Goal: Task Accomplishment & Management: Manage account settings

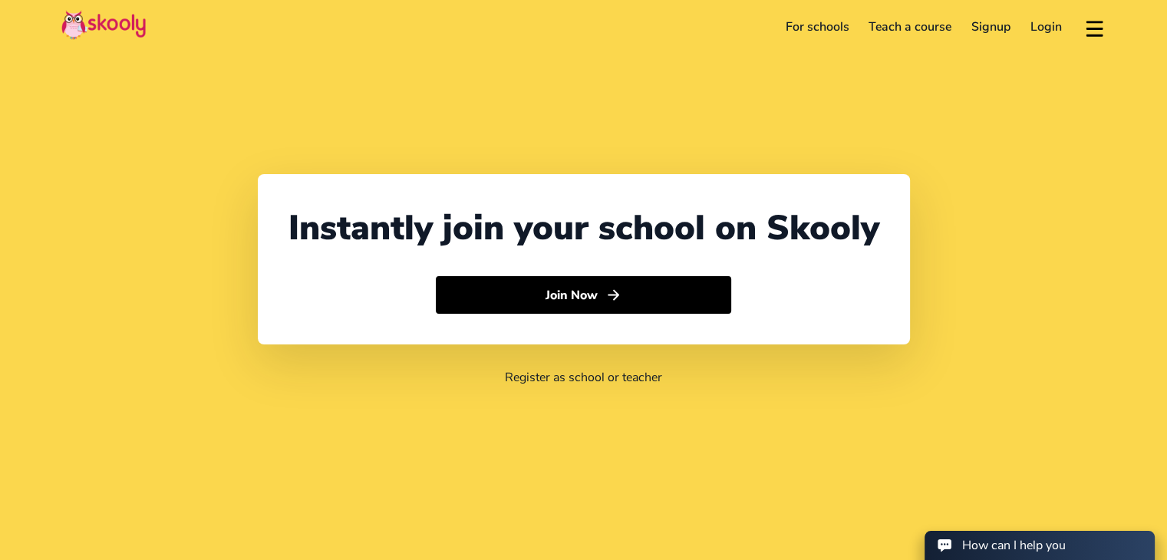
select select "971"
select select "[GEOGRAPHIC_DATA]"
select select "[GEOGRAPHIC_DATA]/[GEOGRAPHIC_DATA]"
click at [1038, 23] on link "Login" at bounding box center [1045, 27] width 51 height 25
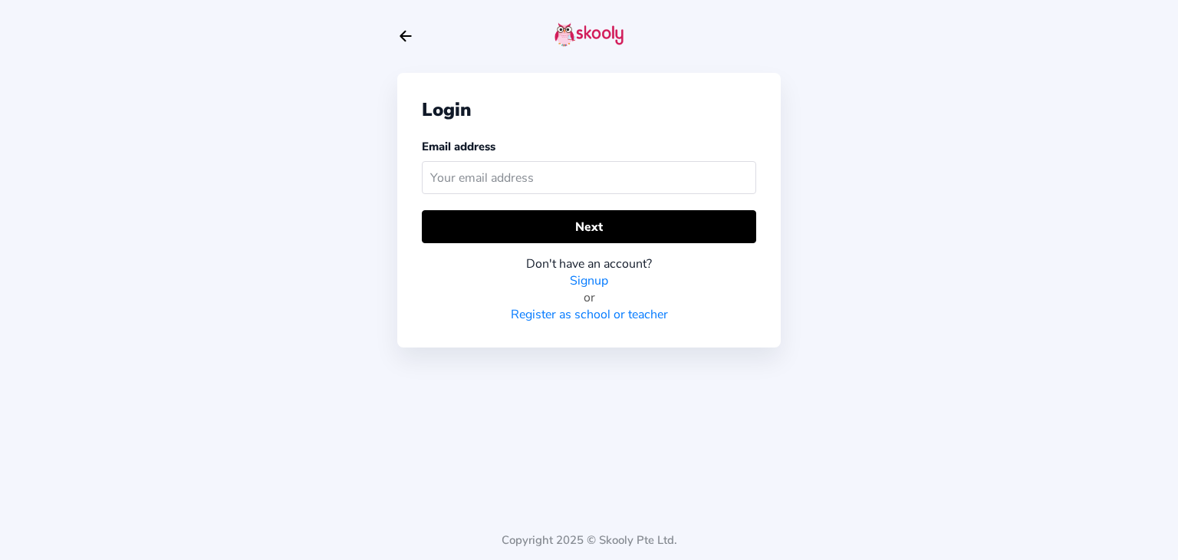
click at [601, 183] on input "text" at bounding box center [589, 177] width 334 height 33
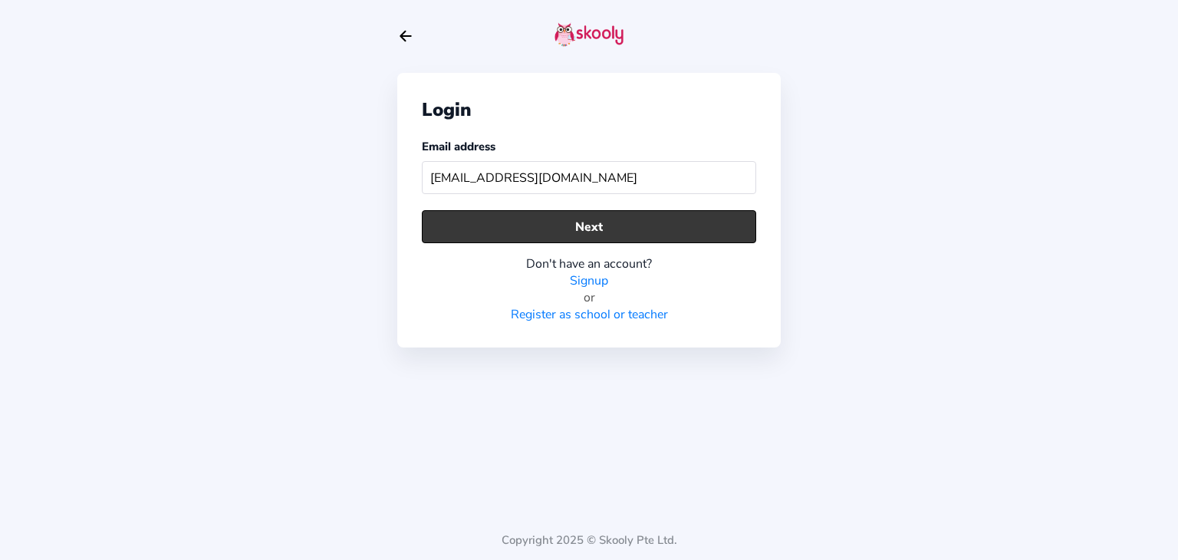
type input "[EMAIL_ADDRESS][DOMAIN_NAME]"
click at [552, 231] on button "Next" at bounding box center [589, 226] width 334 height 33
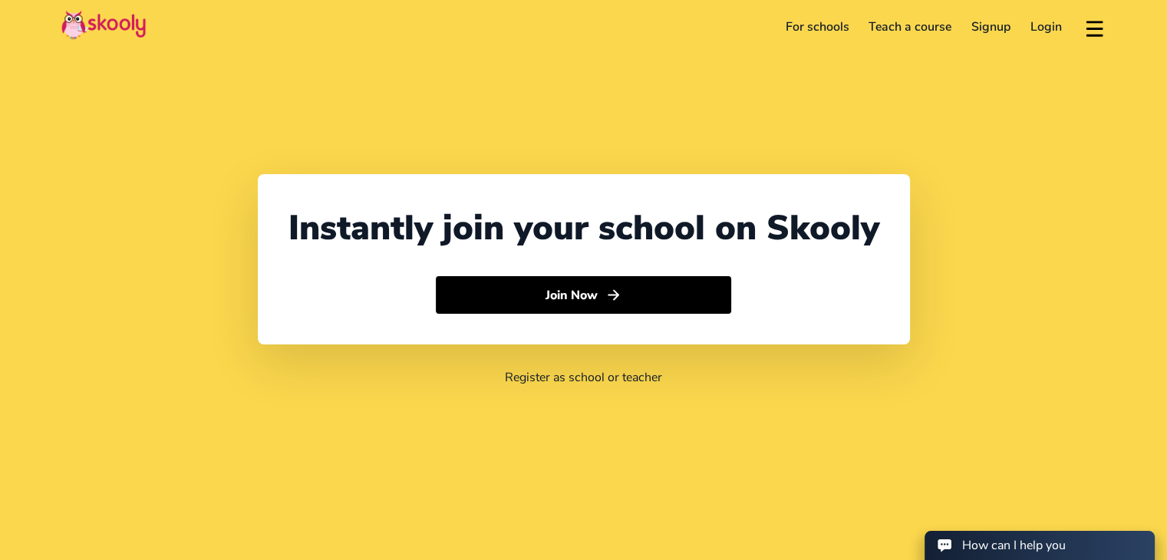
select select "971"
select select "[GEOGRAPHIC_DATA]"
select select "[GEOGRAPHIC_DATA]/[GEOGRAPHIC_DATA]"
click at [1037, 28] on link "Login" at bounding box center [1045, 27] width 51 height 25
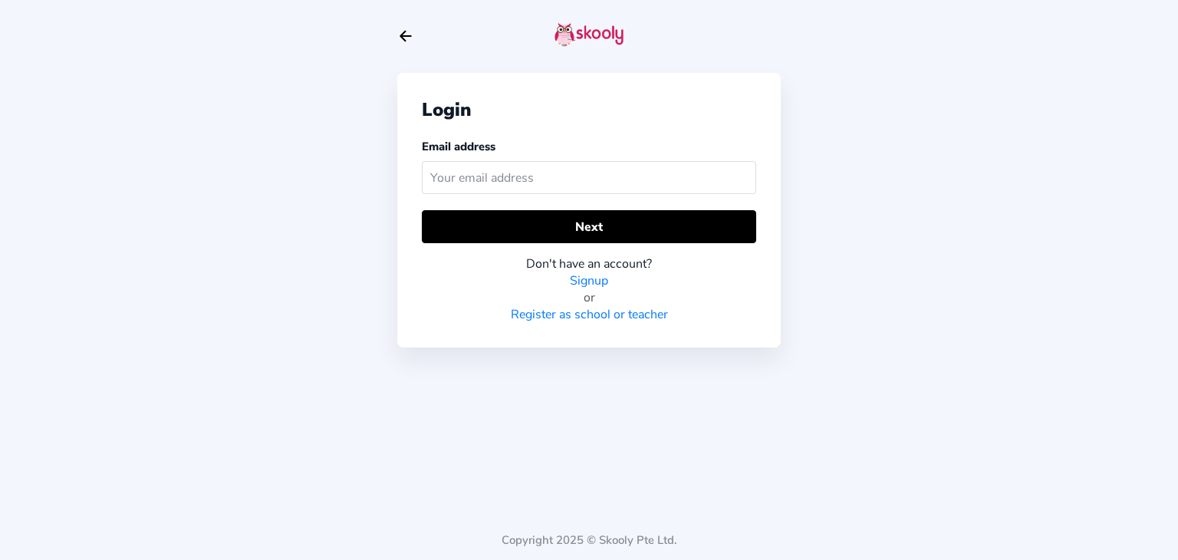
click at [578, 185] on input "text" at bounding box center [589, 177] width 334 height 33
click at [590, 169] on input "text" at bounding box center [589, 177] width 334 height 33
click at [578, 183] on input "text" at bounding box center [589, 177] width 334 height 33
click at [534, 170] on input "text" at bounding box center [589, 177] width 334 height 33
click at [526, 165] on input "text" at bounding box center [589, 177] width 334 height 33
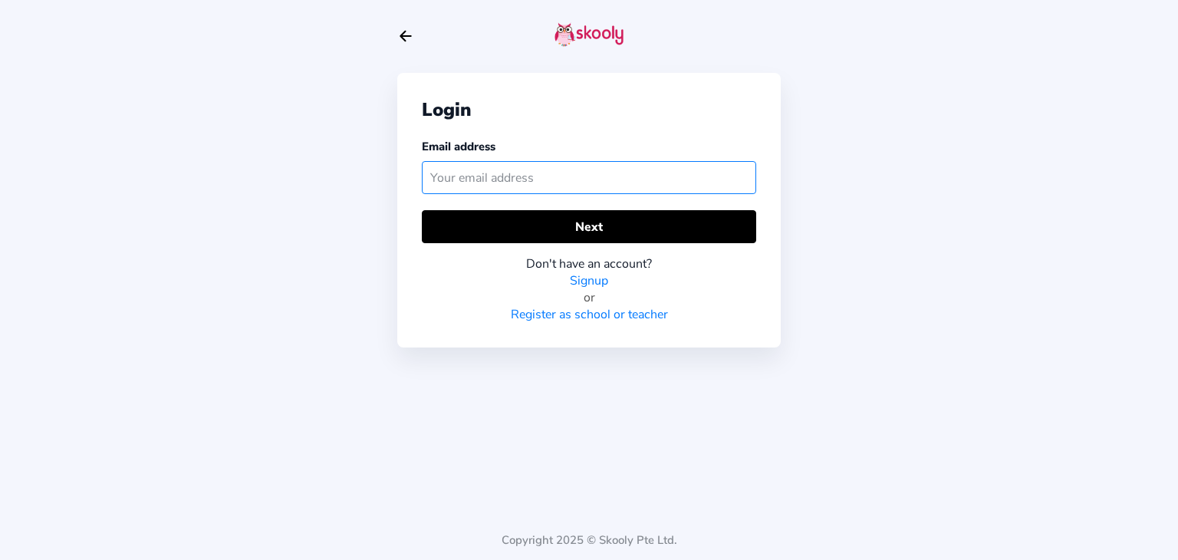
click at [508, 182] on input "text" at bounding box center [589, 177] width 334 height 33
type input "g"
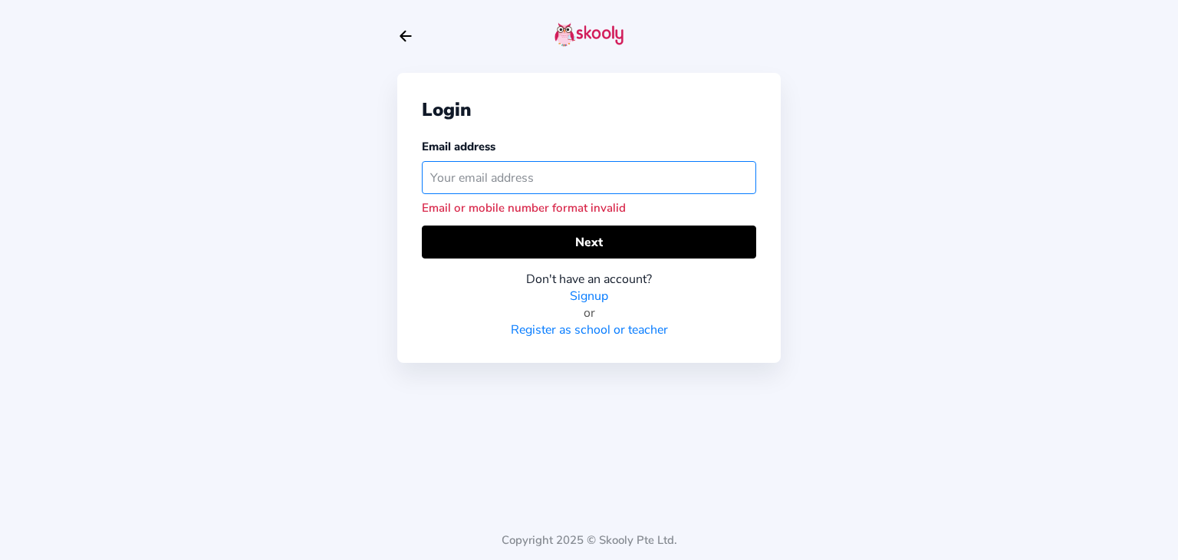
click at [482, 170] on input "text" at bounding box center [589, 177] width 334 height 33
click at [472, 176] on input "text" at bounding box center [589, 177] width 334 height 33
click at [494, 183] on input "text" at bounding box center [589, 177] width 334 height 33
click at [470, 189] on input "text" at bounding box center [589, 177] width 334 height 33
click at [454, 173] on input "text" at bounding box center [589, 177] width 334 height 33
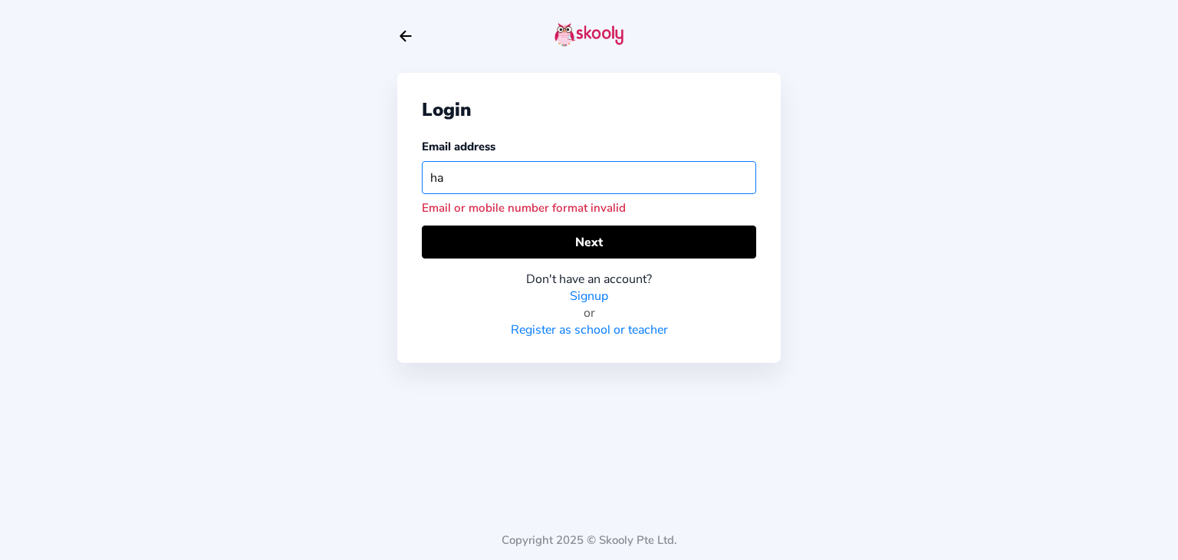
type input "h"
